Goal: Task Accomplishment & Management: Use online tool/utility

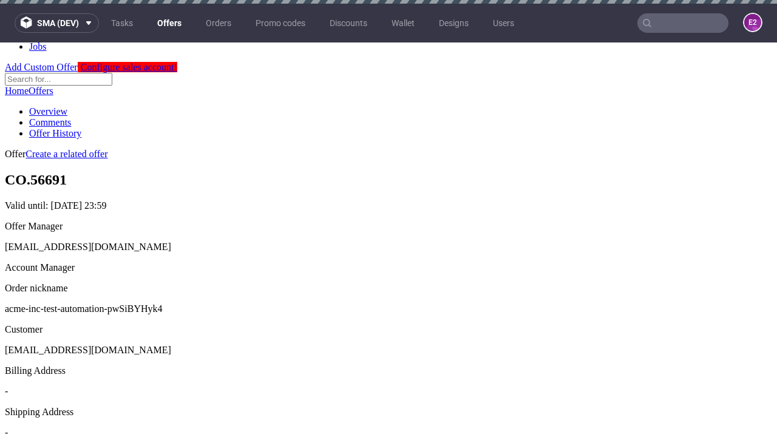
scroll to position [4, 0]
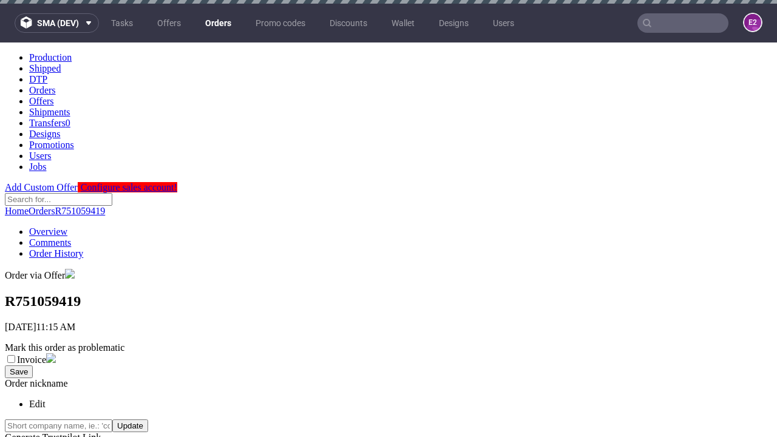
scroll to position [520, 0]
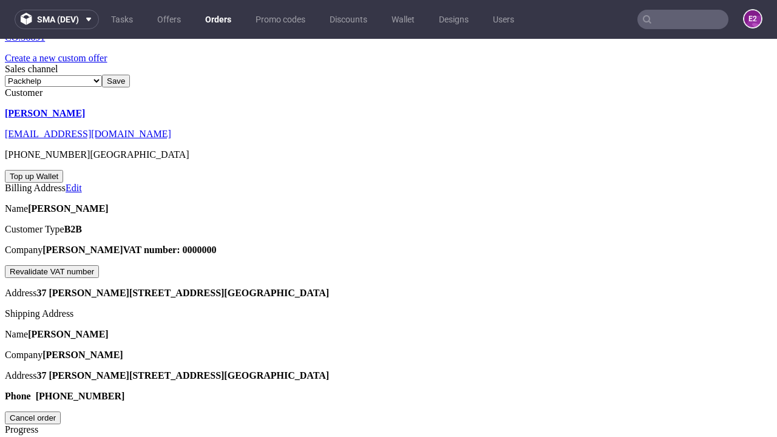
scroll to position [296, 0]
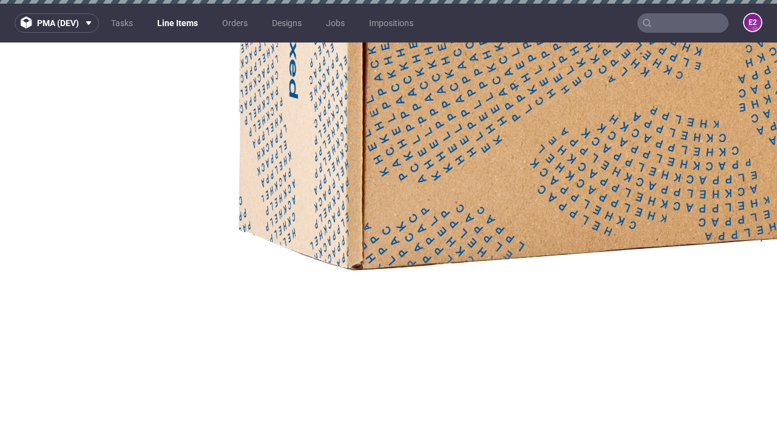
select select "accepted"
select select "received"
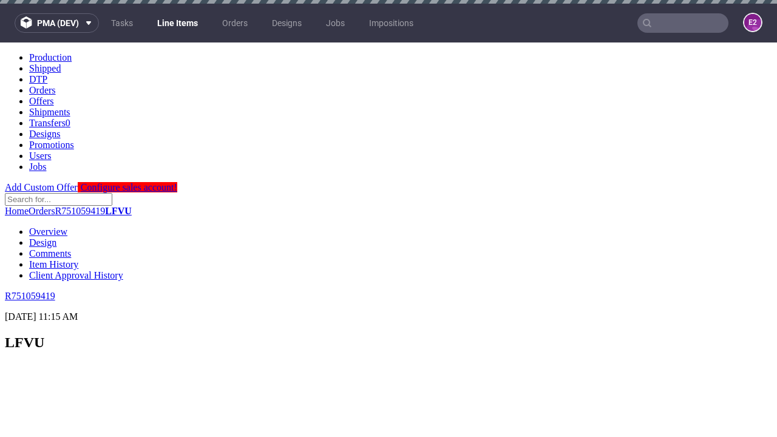
scroll to position [915, 0]
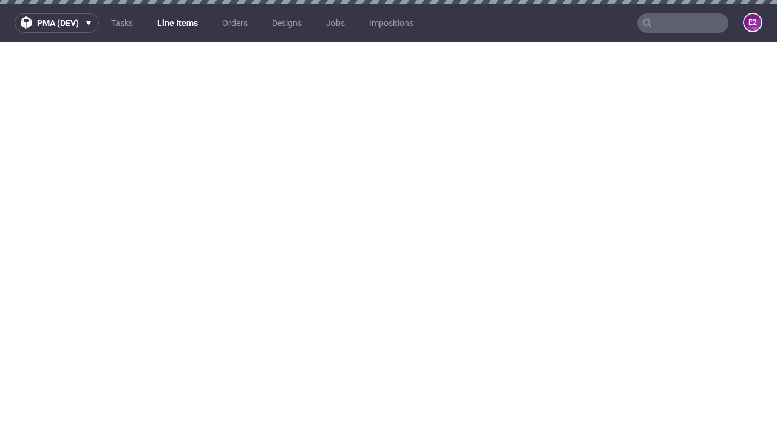
select select "accepted_dtp_issue_reprint"
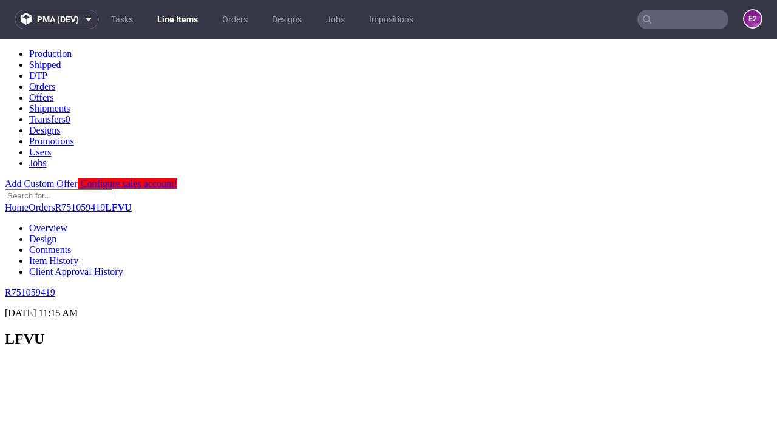
scroll to position [0, 0]
